Goal: Task Accomplishment & Management: Use online tool/utility

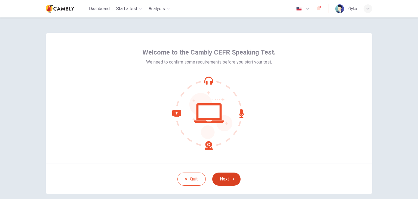
click at [231, 177] on icon "button" at bounding box center [232, 178] width 3 height 3
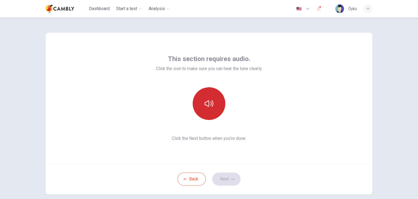
click at [210, 103] on icon "button" at bounding box center [209, 103] width 9 height 7
click at [228, 177] on button "Next" at bounding box center [226, 178] width 28 height 13
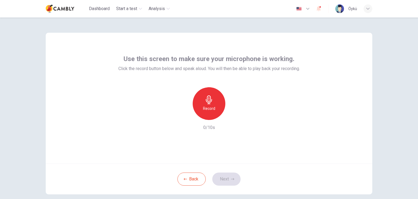
click at [160, 68] on span "Click the record button below and speak aloud. You will then be able to play ba…" at bounding box center [208, 68] width 181 height 7
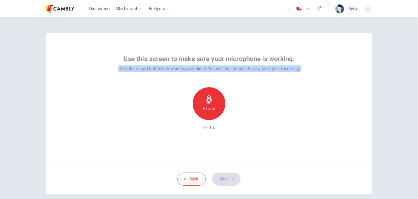
click at [160, 68] on span "Click the record button below and speak aloud. You will then be able to play ba…" at bounding box center [208, 68] width 181 height 7
copy div "Click the record button below and speak aloud. You will then be able to play ba…"
click at [192, 179] on button "Back" at bounding box center [191, 178] width 28 height 13
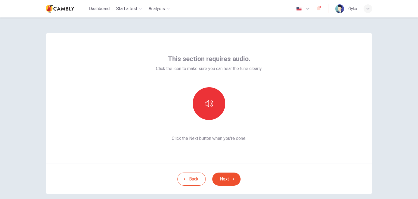
click at [197, 140] on span "Click the Next button when you’re done." at bounding box center [209, 138] width 106 height 7
click at [189, 65] on span "Click the icon to make sure you can hear the tune clearly." at bounding box center [209, 68] width 106 height 7
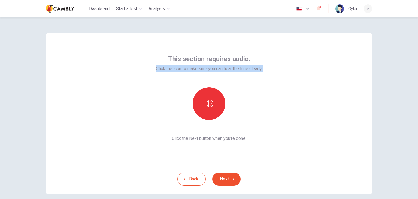
click at [189, 65] on span "Click the icon to make sure you can hear the tune clearly." at bounding box center [209, 68] width 106 height 7
copy div "Click the icon to make sure you can hear the tune clearly."
click at [200, 137] on span "Click the Next button when you’re done." at bounding box center [209, 138] width 106 height 7
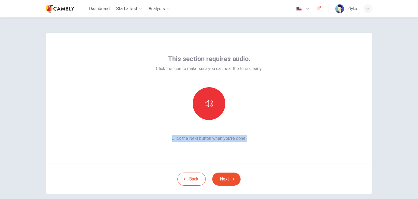
click at [200, 137] on span "Click the Next button when you’re done." at bounding box center [209, 138] width 106 height 7
copy div "Click the Next button when you’re done. Back Next"
click at [220, 183] on button "Next" at bounding box center [226, 178] width 28 height 13
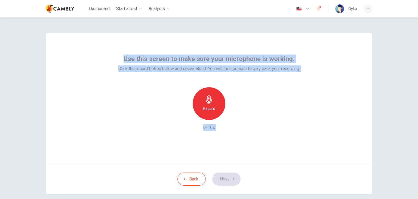
click at [292, 108] on div "Record 0/10s" at bounding box center [208, 109] width 181 height 44
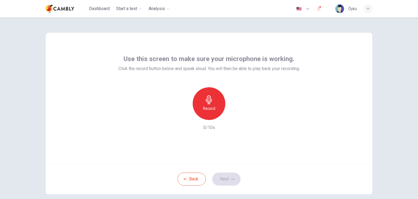
click at [187, 58] on span "Use this screen to make sure your microphone is working." at bounding box center [208, 58] width 171 height 9
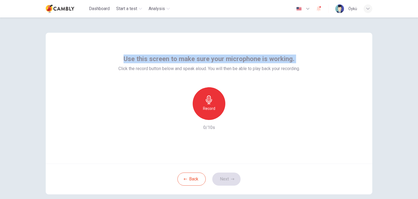
click at [187, 58] on span "Use this screen to make sure your microphone is working." at bounding box center [208, 58] width 171 height 9
copy span "Use this screen to make sure your microphone is working."
click at [206, 106] on h6 "Record" at bounding box center [209, 108] width 12 height 7
click at [210, 107] on h6 "Stop" at bounding box center [209, 108] width 8 height 7
click at [231, 180] on icon "button" at bounding box center [232, 178] width 3 height 3
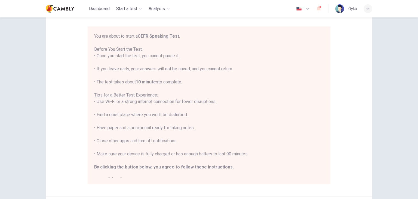
scroll to position [6, 0]
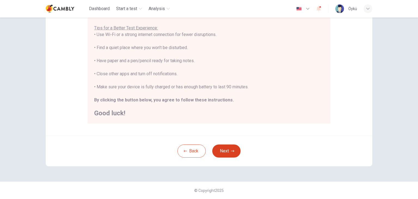
click at [235, 150] on button "Next" at bounding box center [226, 150] width 28 height 13
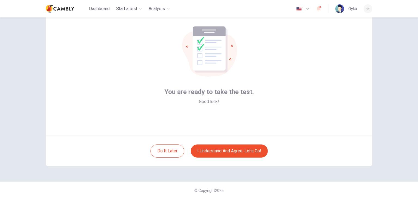
drag, startPoint x: 375, startPoint y: 104, endPoint x: 377, endPoint y: 88, distance: 15.6
click at [377, 88] on div "You are ready to take the test. Good luck! Do it later I understand and agree. …" at bounding box center [209, 85] width 344 height 192
click at [221, 149] on button "I understand and agree. Let’s go!" at bounding box center [229, 150] width 77 height 13
click at [230, 151] on button "I understand and agree. Let’s go!" at bounding box center [229, 150] width 77 height 13
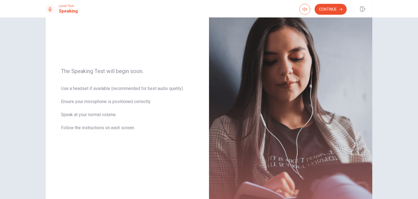
scroll to position [44, 0]
drag, startPoint x: 56, startPoint y: 70, endPoint x: 122, endPoint y: 99, distance: 71.9
click at [122, 99] on div "The Speaking Test will begin soon. Use a headset if available (recommended for …" at bounding box center [127, 103] width 163 height 237
drag, startPoint x: 134, startPoint y: 131, endPoint x: 95, endPoint y: 107, distance: 45.8
click at [97, 110] on span "Use a headset if available (recommended for best audio quality). Ensure your mi…" at bounding box center [127, 112] width 133 height 52
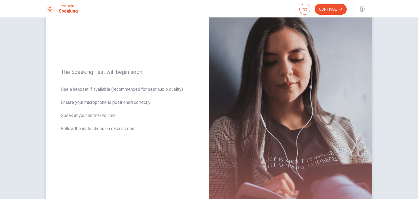
click at [95, 107] on span "Use a headset if available (recommended for best audio quality). Ensure your mi…" at bounding box center [127, 112] width 133 height 52
drag, startPoint x: 71, startPoint y: 73, endPoint x: 154, endPoint y: 79, distance: 83.7
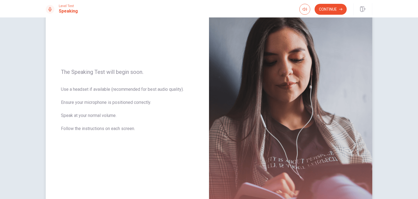
click at [154, 79] on div "The Speaking Test will begin soon. Use a headset if available (recommended for …" at bounding box center [127, 103] width 163 height 237
click at [143, 72] on span "The Speaking Test will begin soon." at bounding box center [127, 72] width 133 height 7
click at [140, 90] on span "Use a headset if available (recommended for best audio quality). Ensure your mi…" at bounding box center [127, 112] width 133 height 52
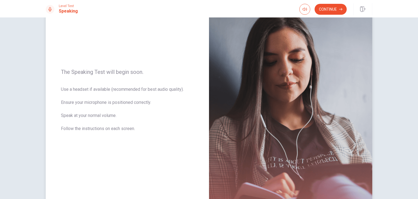
click at [140, 90] on span "Use a headset if available (recommended for best audio quality). Ensure your mi…" at bounding box center [127, 112] width 133 height 52
click at [127, 107] on span "Use a headset if available (recommended for best audio quality). Ensure your mi…" at bounding box center [127, 112] width 133 height 52
click at [324, 10] on button "Continue" at bounding box center [330, 9] width 32 height 11
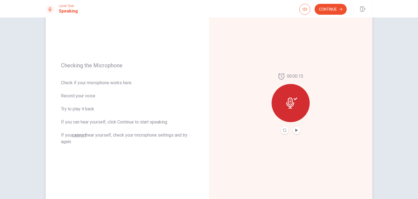
click at [296, 132] on button "Play Audio" at bounding box center [297, 130] width 8 height 8
click at [326, 8] on button "Continue" at bounding box center [330, 9] width 32 height 11
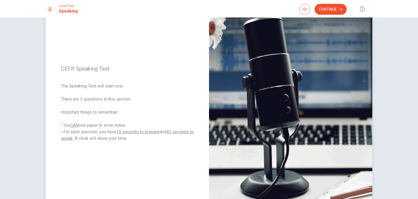
click at [111, 128] on span "The Speaking Test will start now. There are 3 questions in this section. Import…" at bounding box center [127, 112] width 133 height 59
drag, startPoint x: 109, startPoint y: 126, endPoint x: 71, endPoint y: 125, distance: 37.8
click at [71, 125] on span "The Speaking Test will start now. There are 3 questions in this section. Import…" at bounding box center [127, 112] width 133 height 59
click at [329, 8] on button "Continue" at bounding box center [330, 9] width 32 height 11
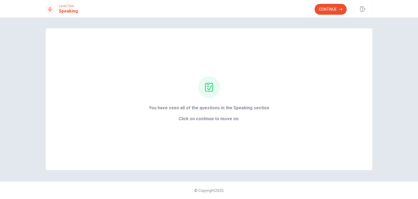
scroll to position [0, 0]
click at [331, 7] on button "Continue" at bounding box center [330, 9] width 32 height 11
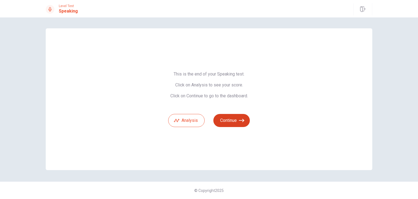
click at [229, 119] on button "Continue" at bounding box center [231, 120] width 36 height 13
